Goal: Transaction & Acquisition: Purchase product/service

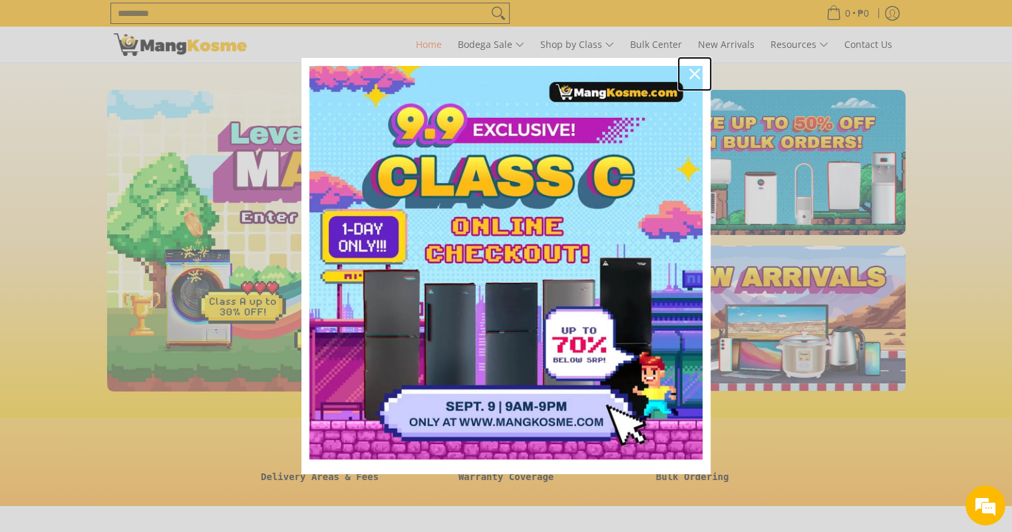
click at [697, 71] on icon "close icon" at bounding box center [694, 74] width 11 height 11
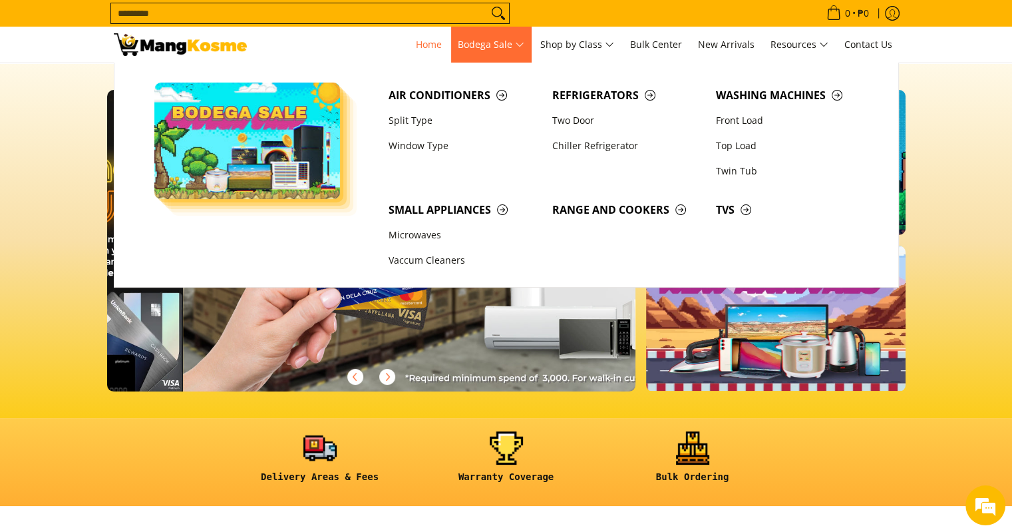
scroll to position [0, 1058]
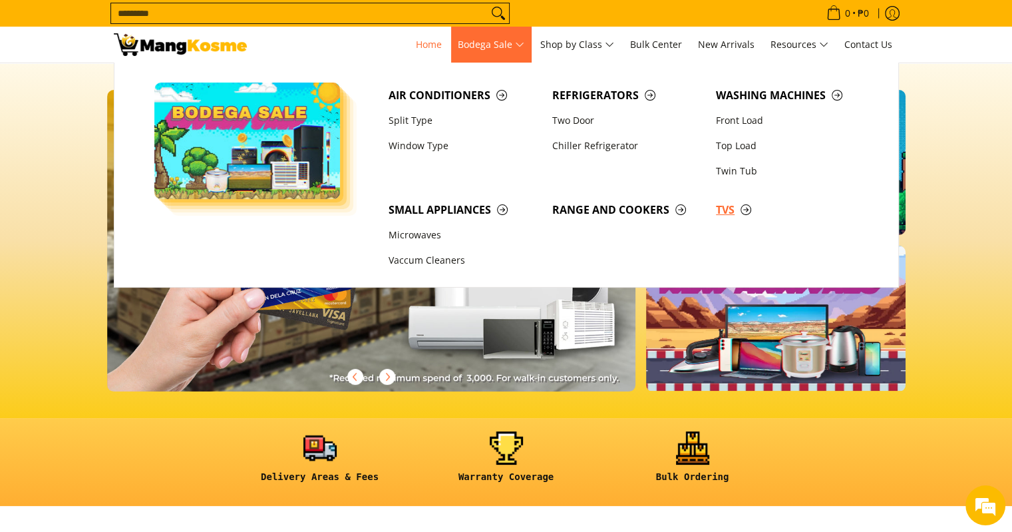
click at [733, 208] on span "TVs" at bounding box center [791, 210] width 150 height 17
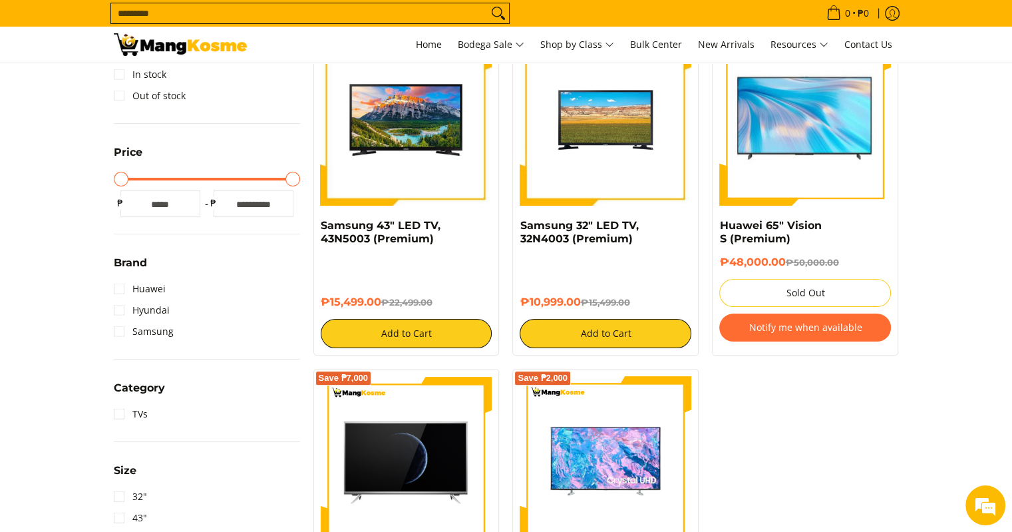
scroll to position [212, 0]
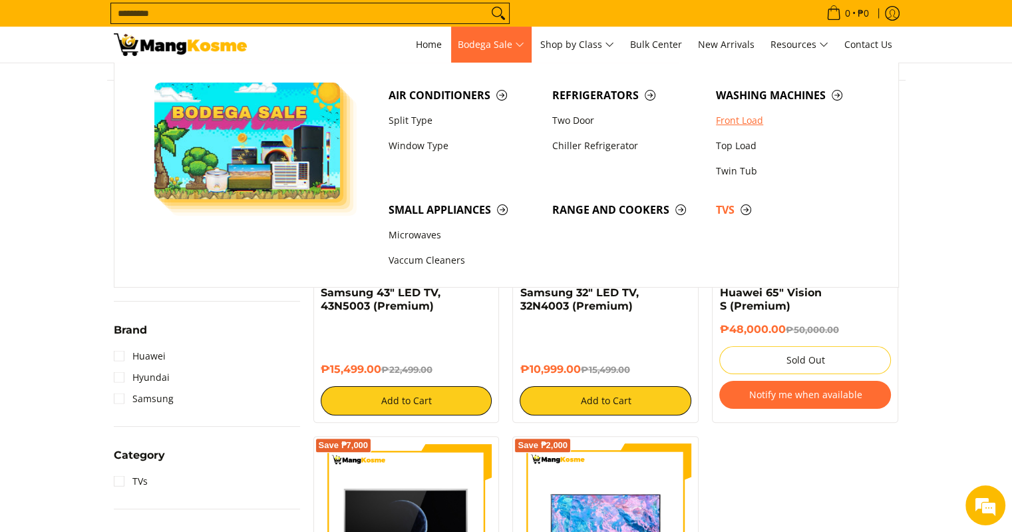
click at [760, 114] on link "Front Load" at bounding box center [791, 120] width 164 height 25
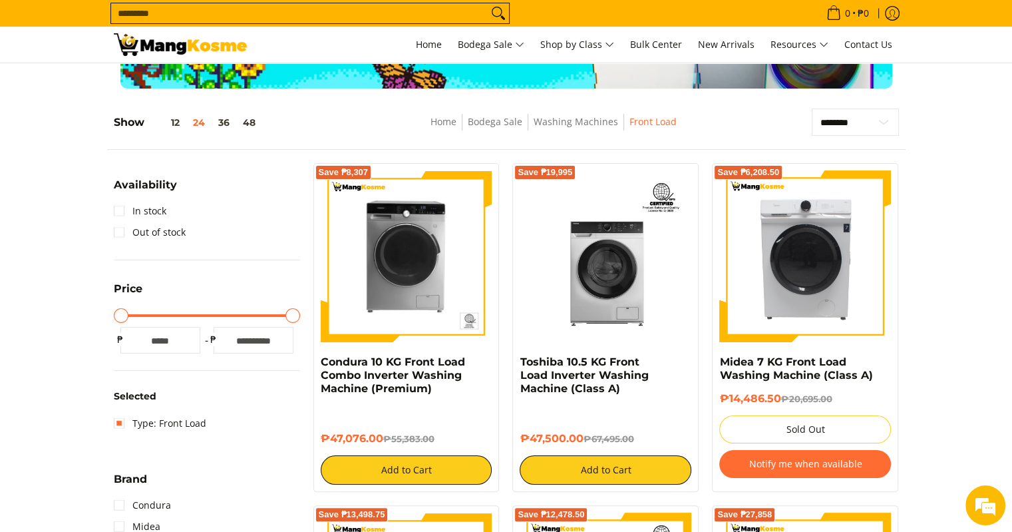
scroll to position [160, 0]
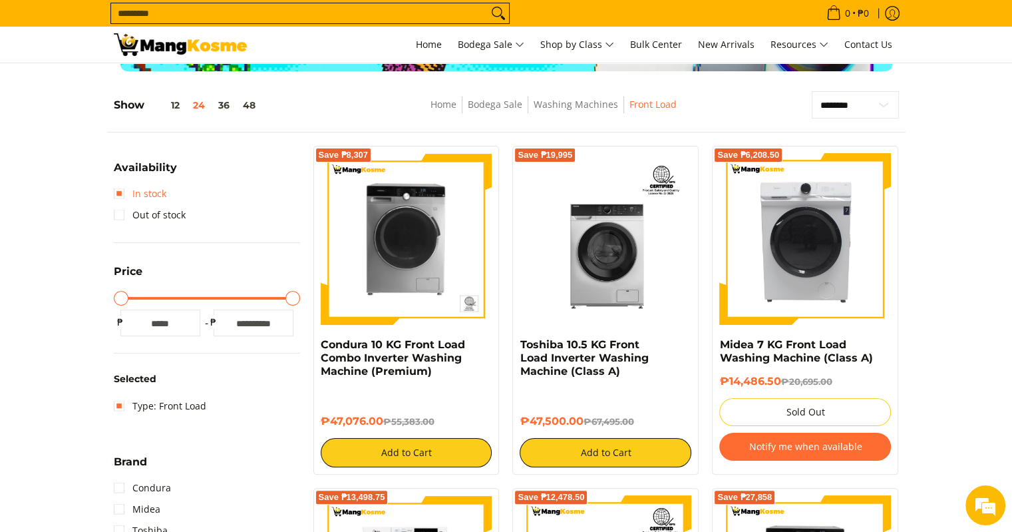
click at [117, 192] on link "In stock" at bounding box center [140, 193] width 53 height 21
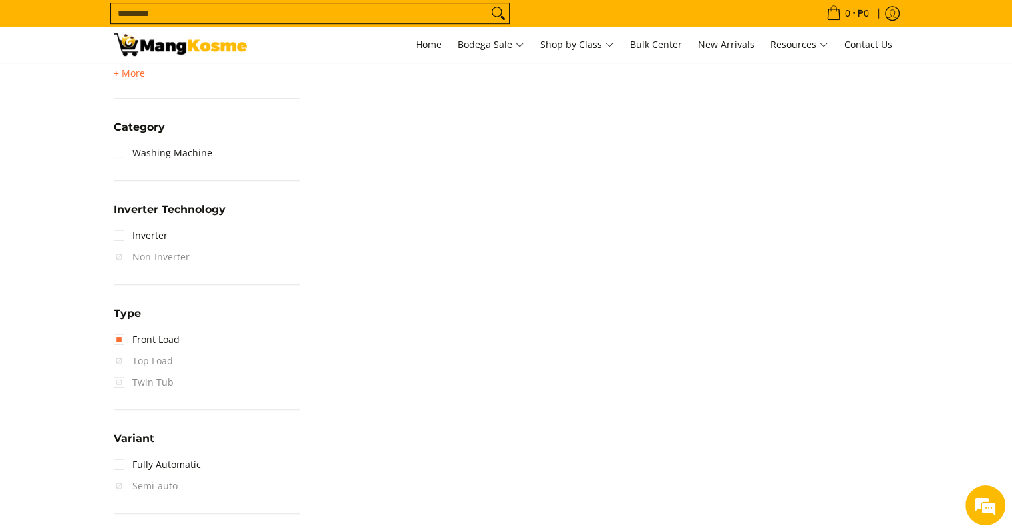
scroll to position [977, 0]
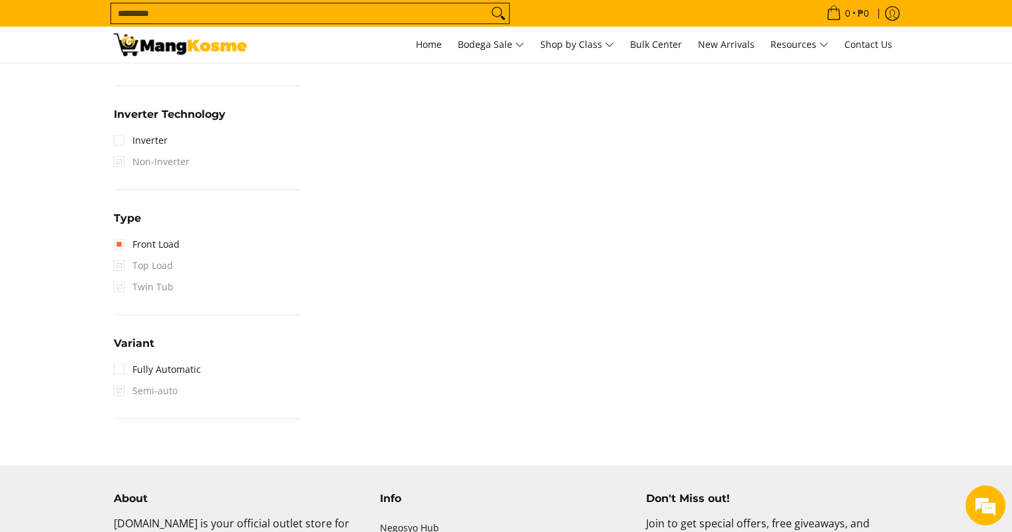
click at [119, 260] on span "Top Load" at bounding box center [143, 265] width 59 height 21
click at [166, 373] on link "Fully Automatic" at bounding box center [157, 369] width 87 height 21
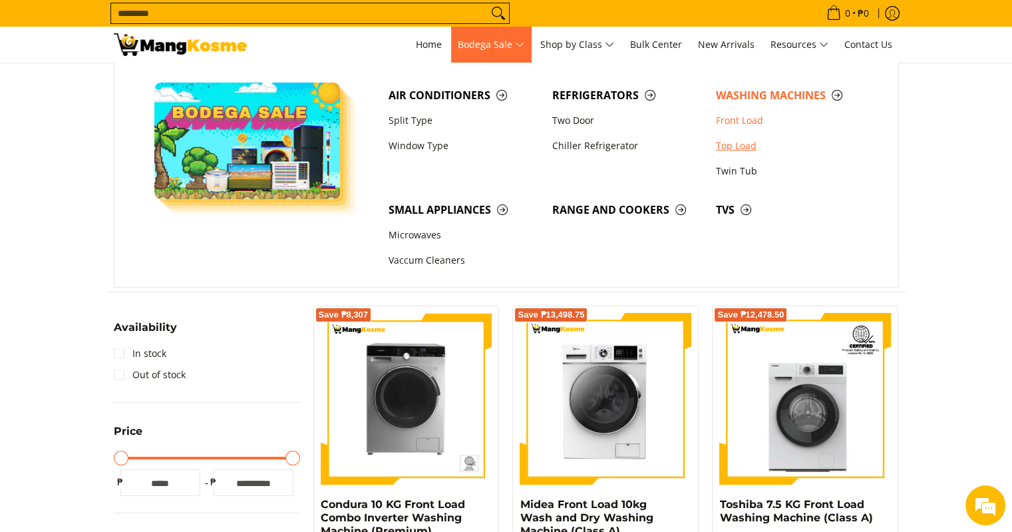
click at [738, 149] on link "Top Load" at bounding box center [791, 145] width 164 height 25
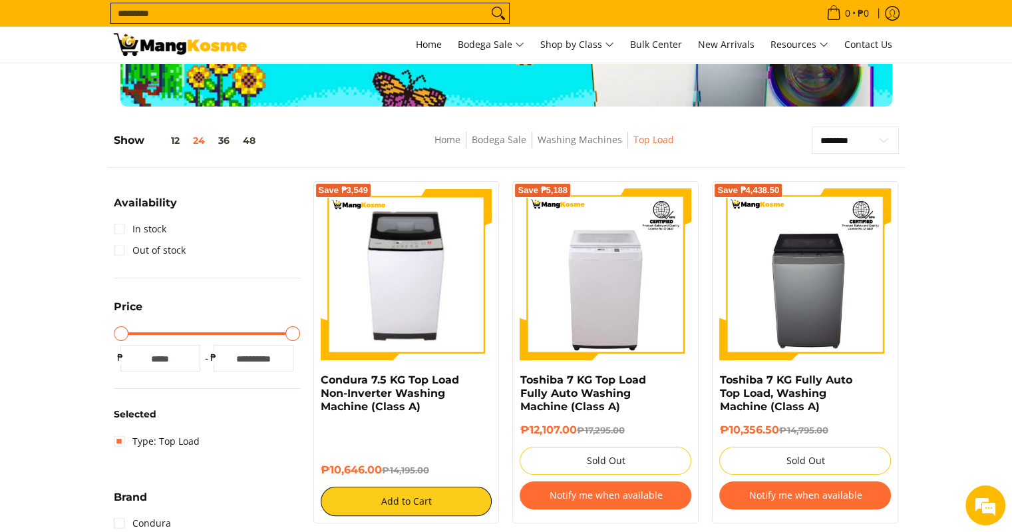
scroll to position [166, 0]
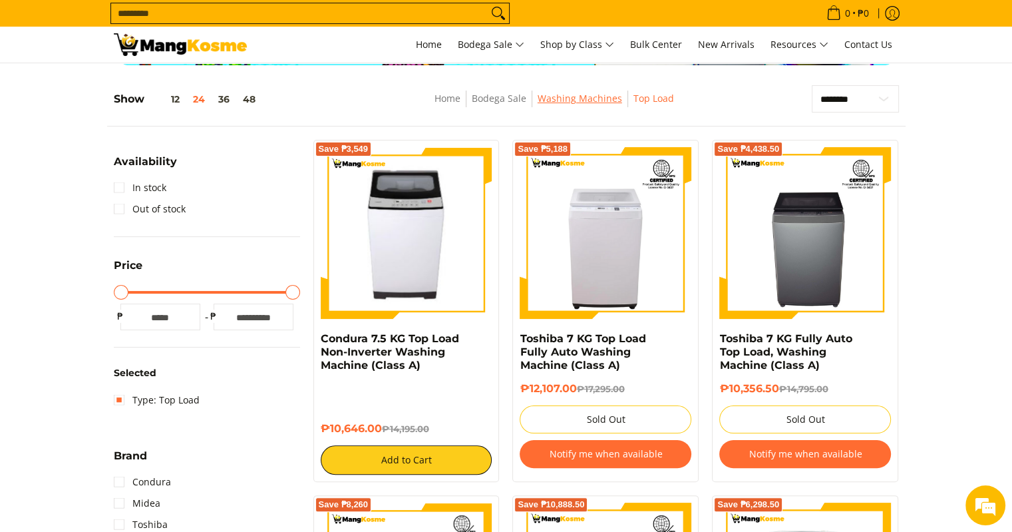
click at [577, 101] on link "Washing Machines" at bounding box center [580, 98] width 84 height 13
